Goal: Transaction & Acquisition: Purchase product/service

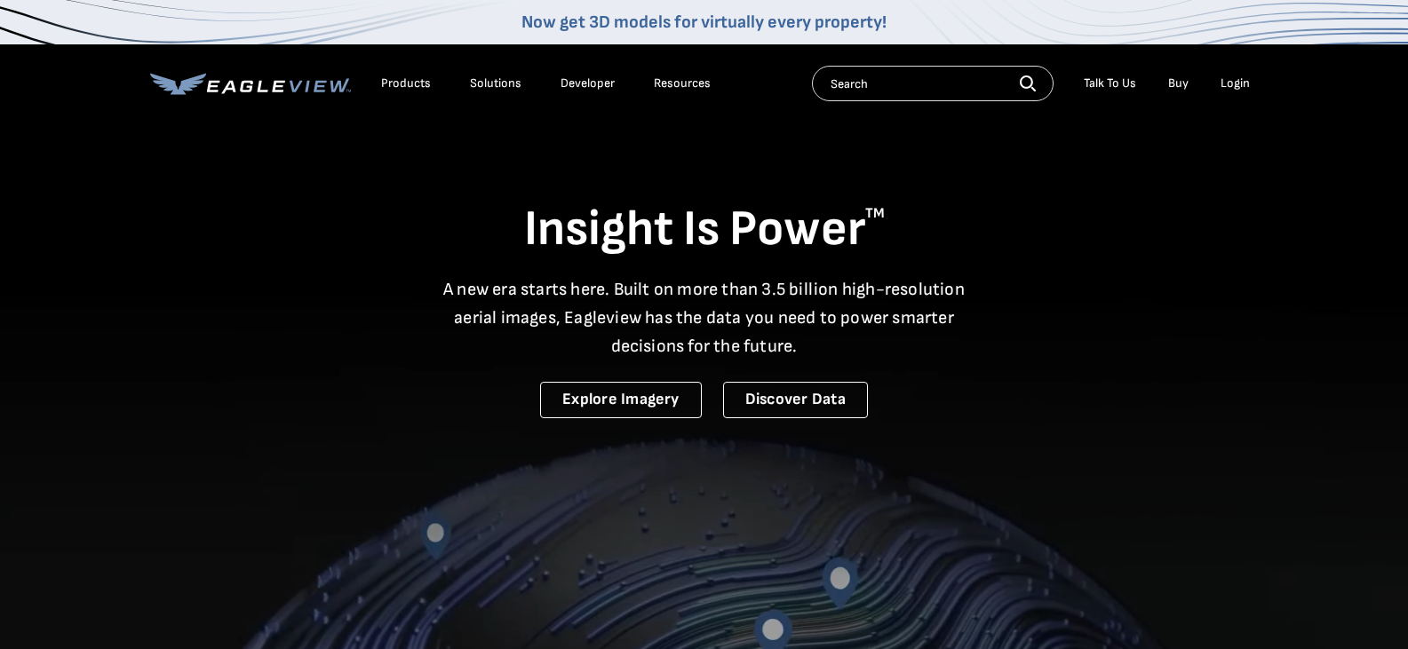
click at [1238, 83] on div "Login" at bounding box center [1234, 83] width 29 height 16
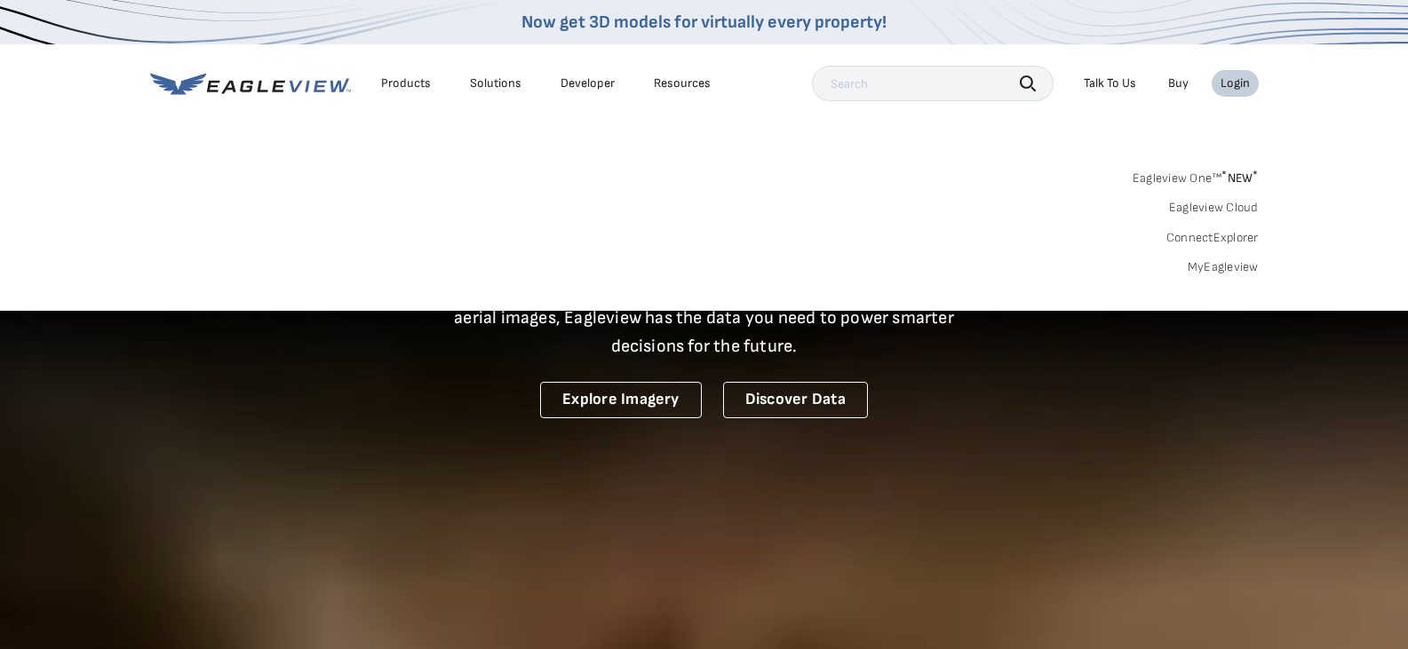
click at [1233, 267] on link "MyEagleview" at bounding box center [1222, 267] width 71 height 16
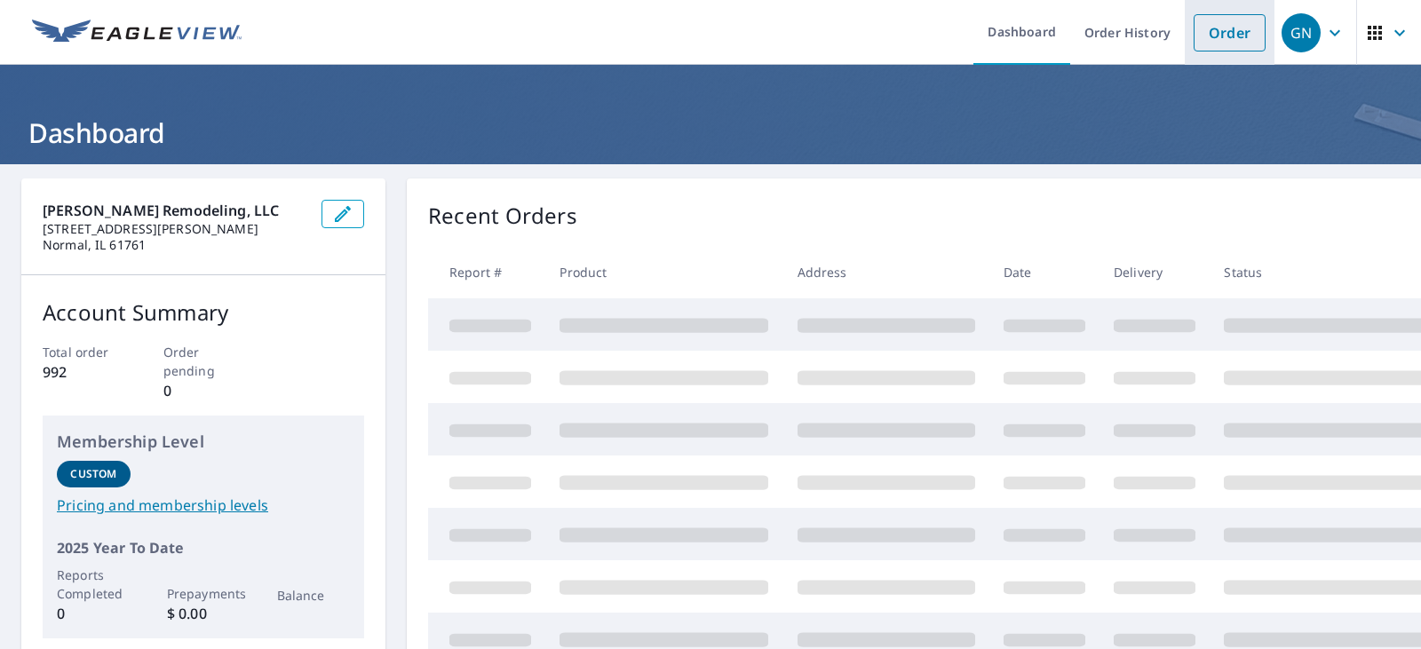
click at [1202, 25] on link "Order" at bounding box center [1230, 32] width 72 height 37
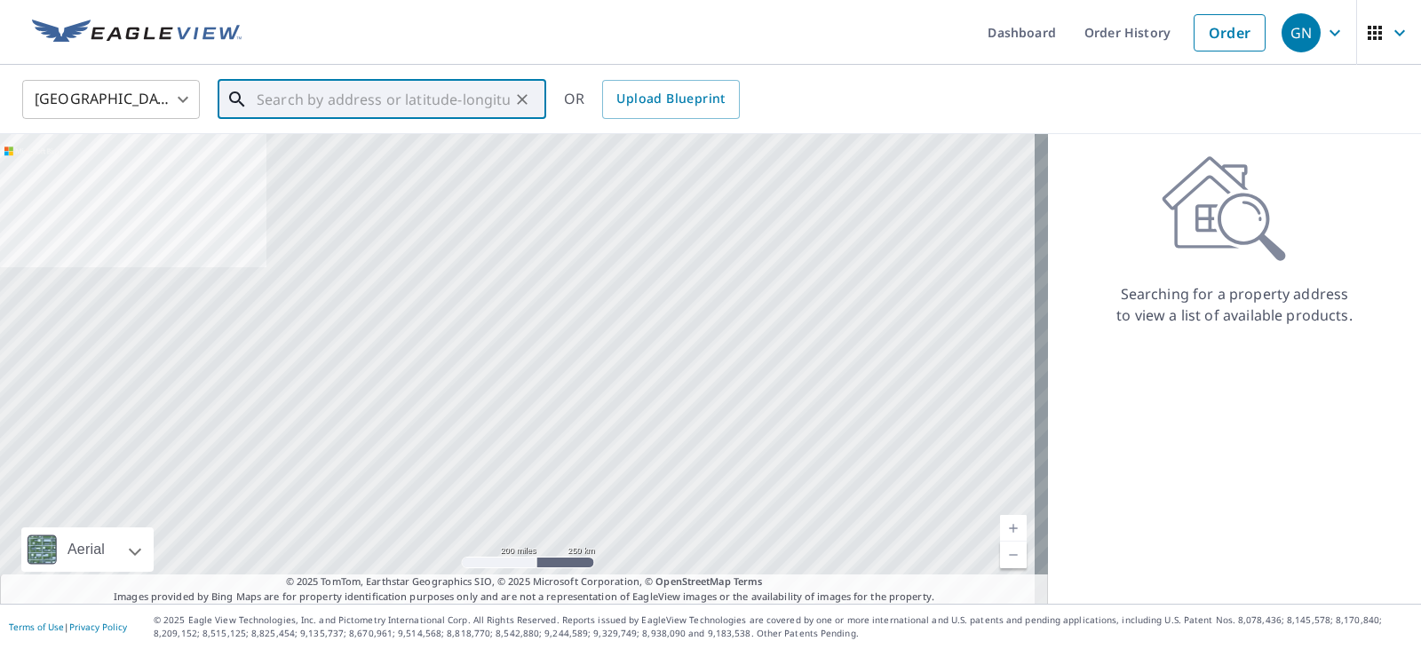
click at [410, 104] on input "text" at bounding box center [383, 100] width 253 height 50
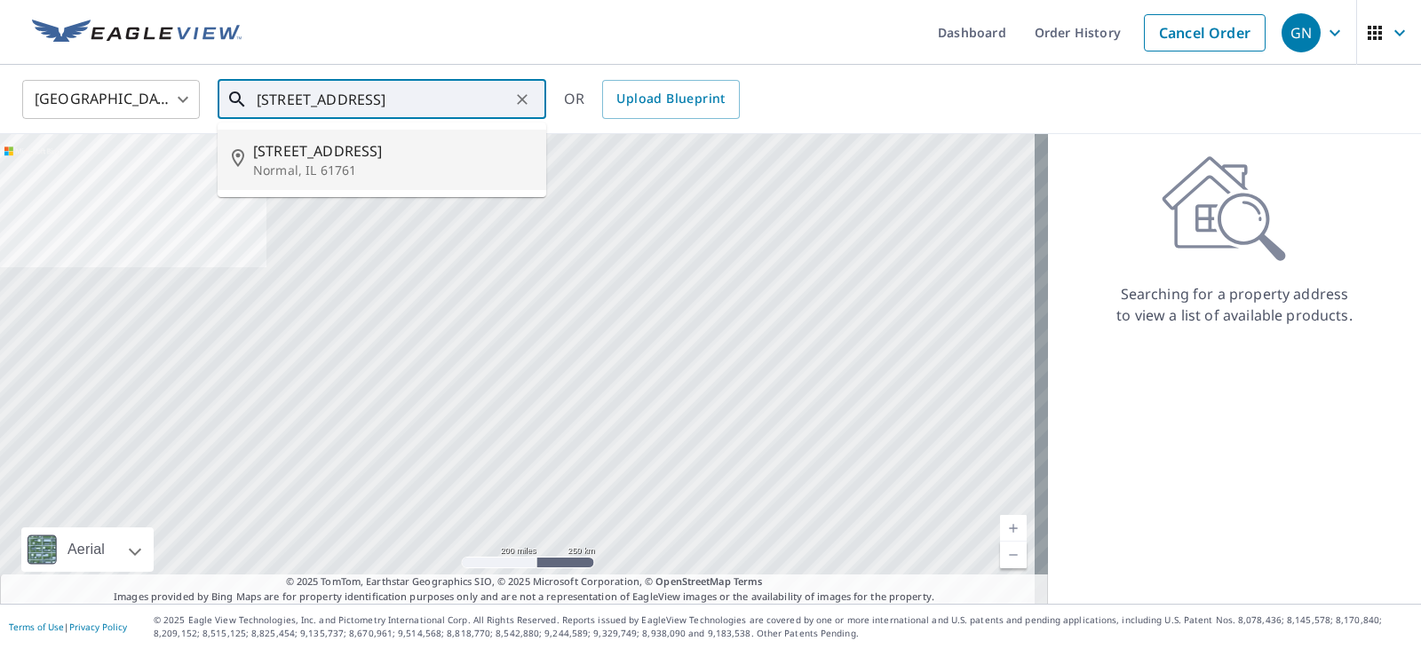
click at [394, 150] on span "[STREET_ADDRESS]" at bounding box center [392, 150] width 279 height 21
type input "[STREET_ADDRESS]"
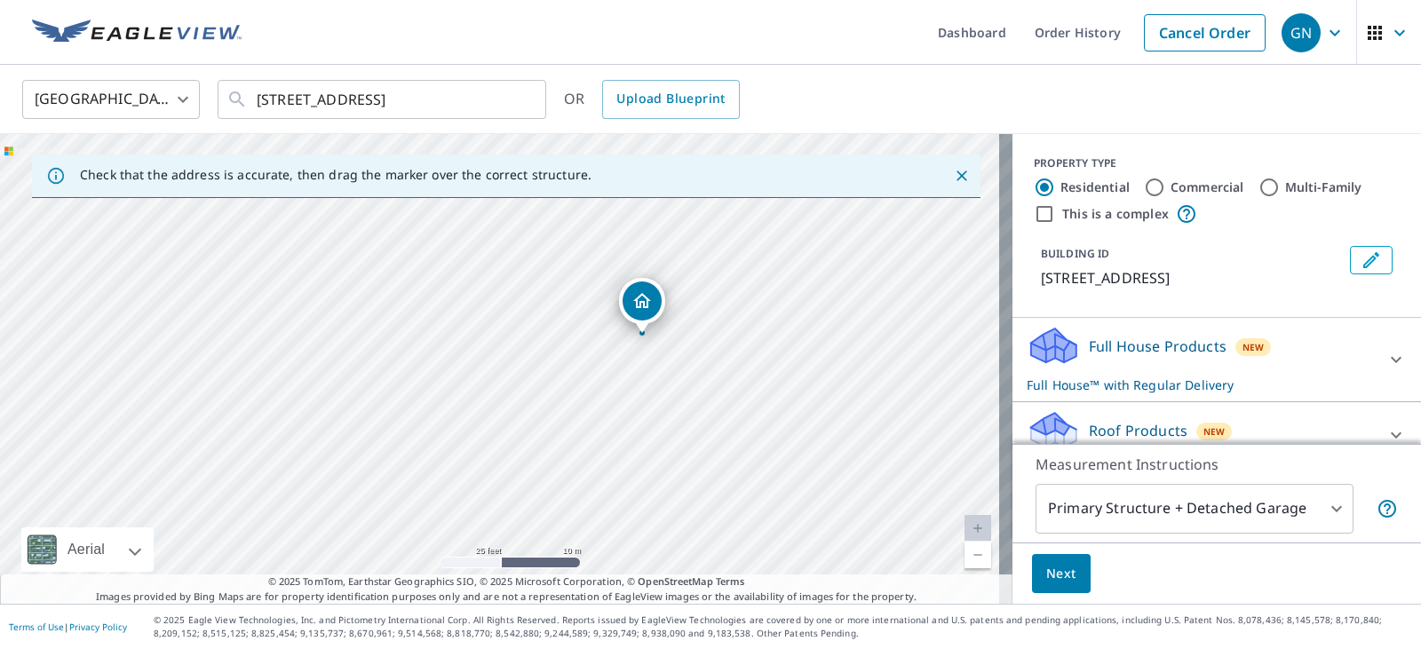
drag, startPoint x: 280, startPoint y: 390, endPoint x: 412, endPoint y: 355, distance: 136.8
click at [413, 355] on div "[STREET_ADDRESS]" at bounding box center [506, 369] width 1013 height 470
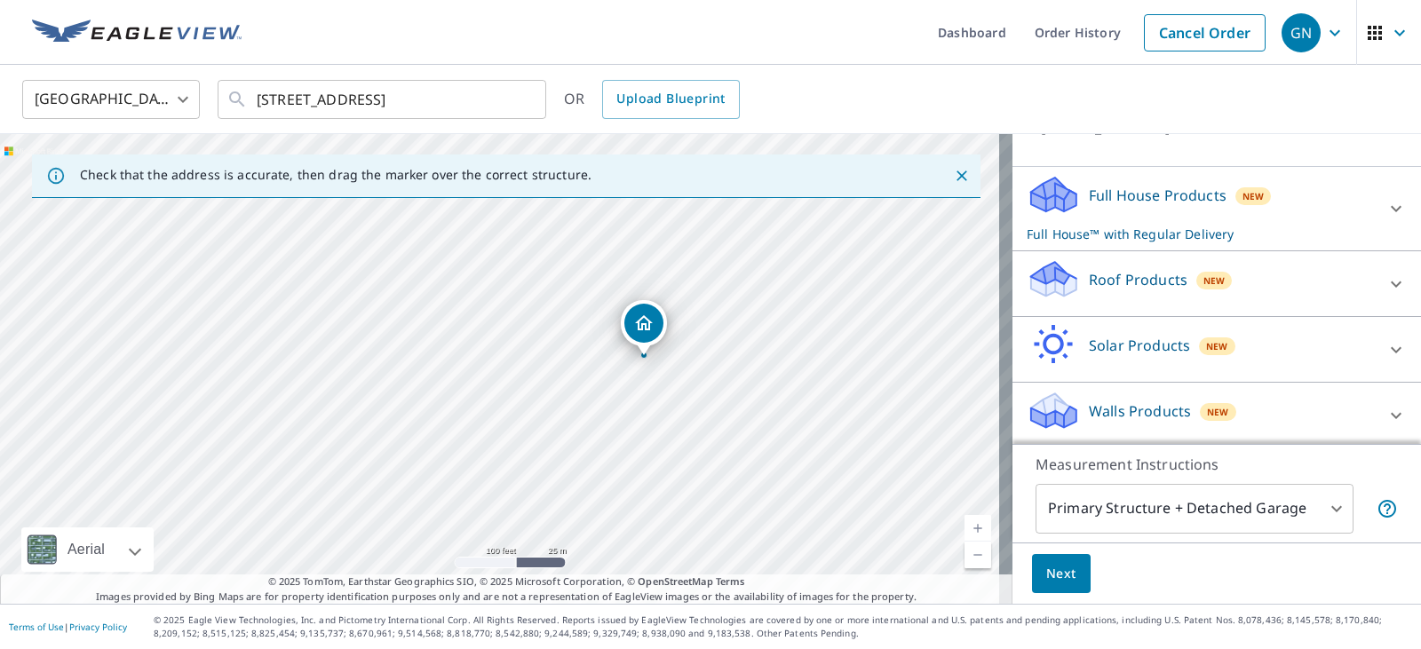
scroll to position [155, 0]
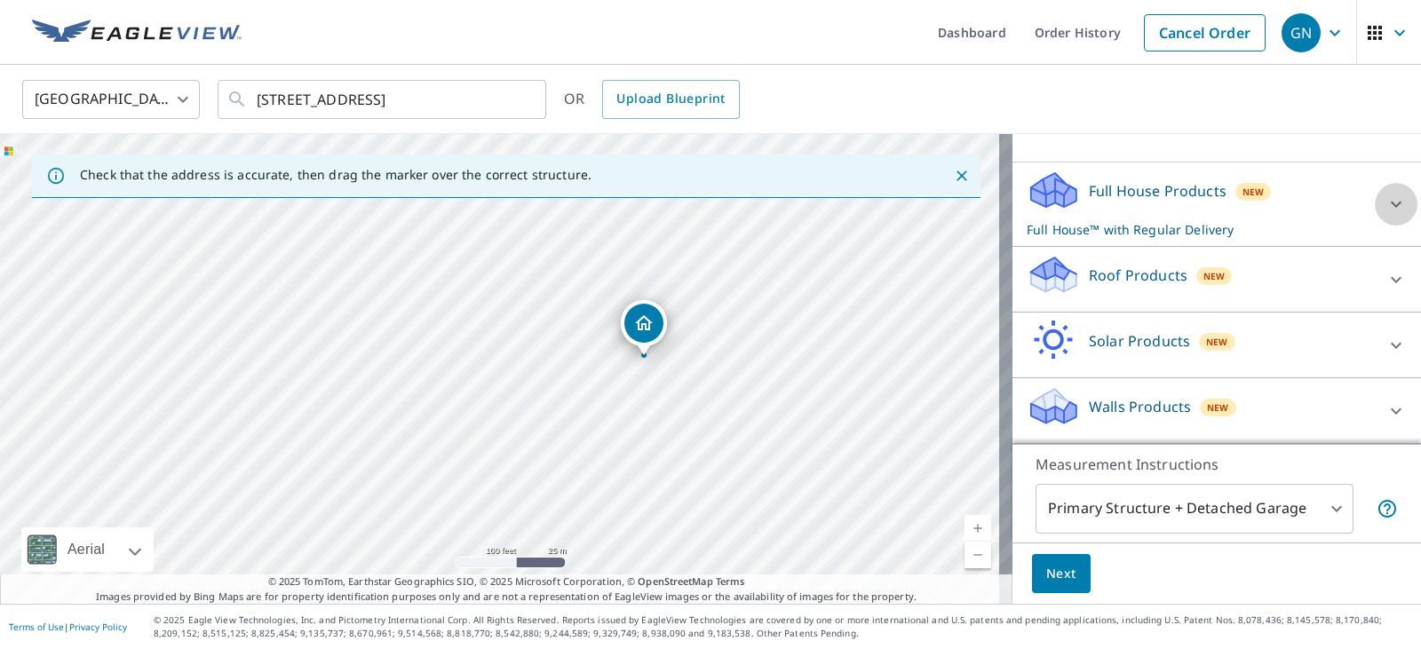
click at [1386, 205] on icon at bounding box center [1396, 204] width 21 height 21
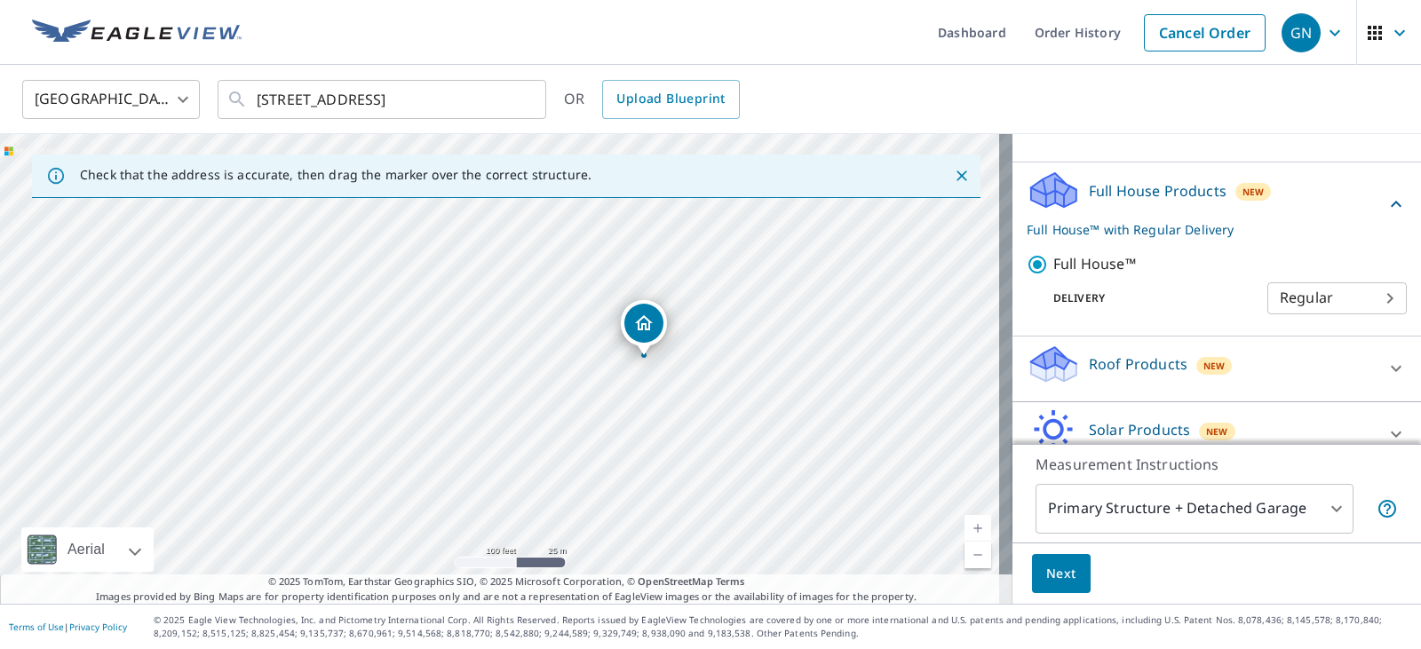
scroll to position [245, 0]
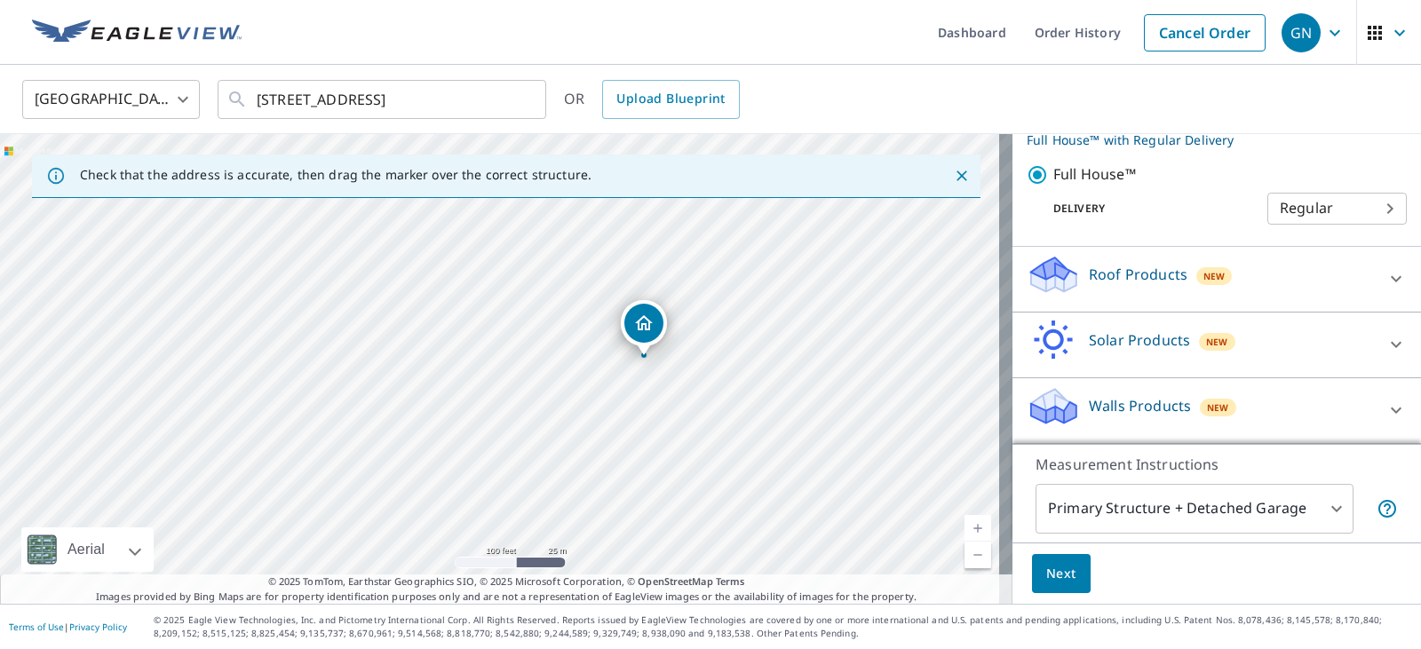
click at [1032, 576] on button "Next" at bounding box center [1061, 574] width 59 height 40
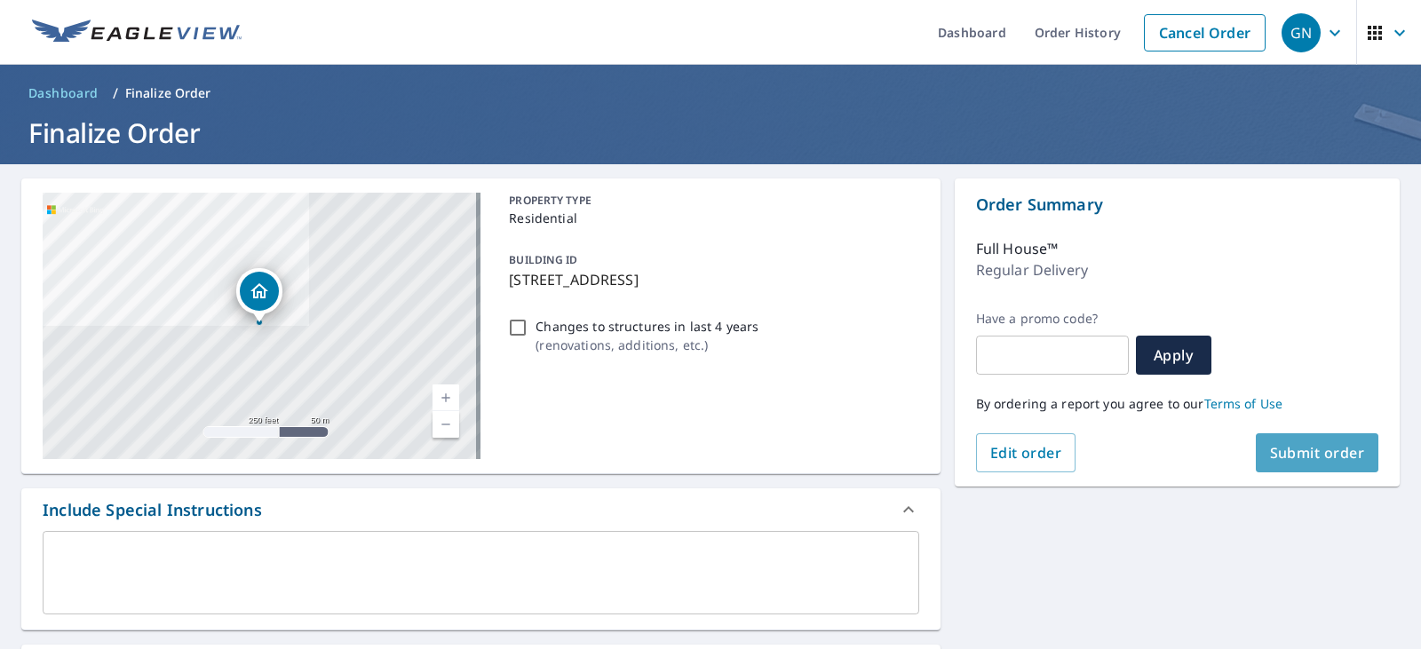
click at [1300, 441] on button "Submit order" at bounding box center [1317, 452] width 123 height 39
checkbox input "true"
